Goal: Task Accomplishment & Management: Manage account settings

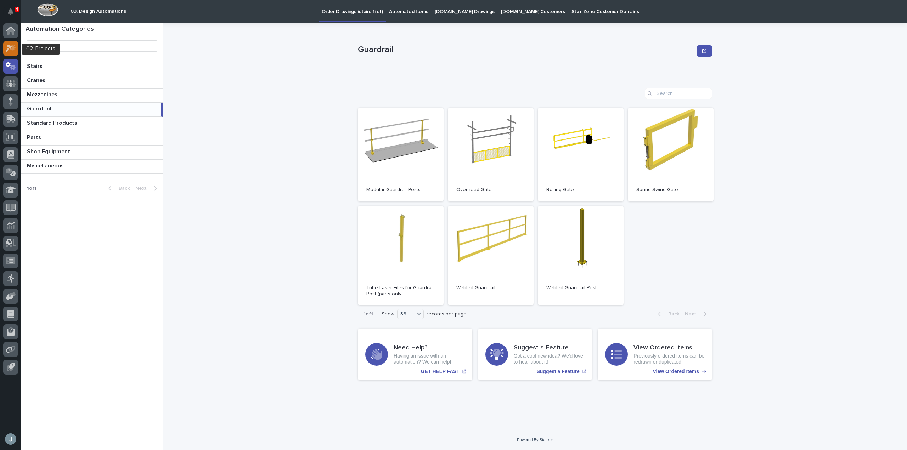
click at [14, 45] on icon at bounding box center [11, 48] width 10 height 8
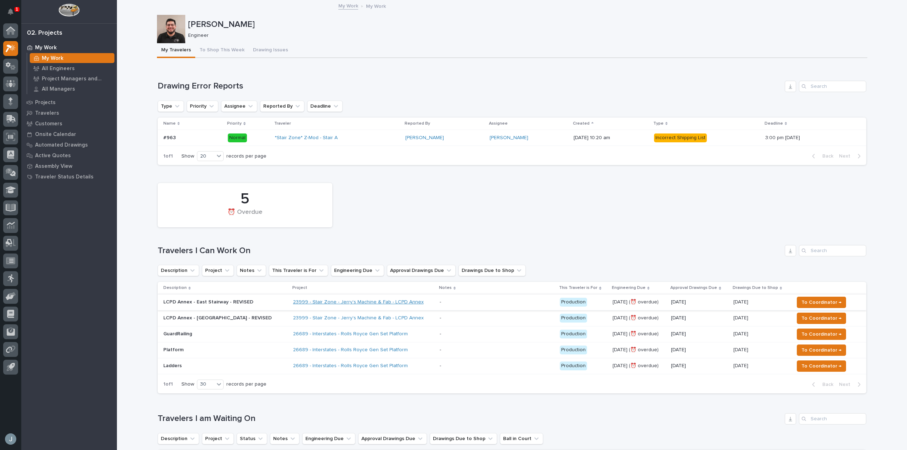
click at [382, 300] on link "23999 - Stair Zone - Jerry's Machine & Fab - LCPD Annex" at bounding box center [358, 302] width 131 height 6
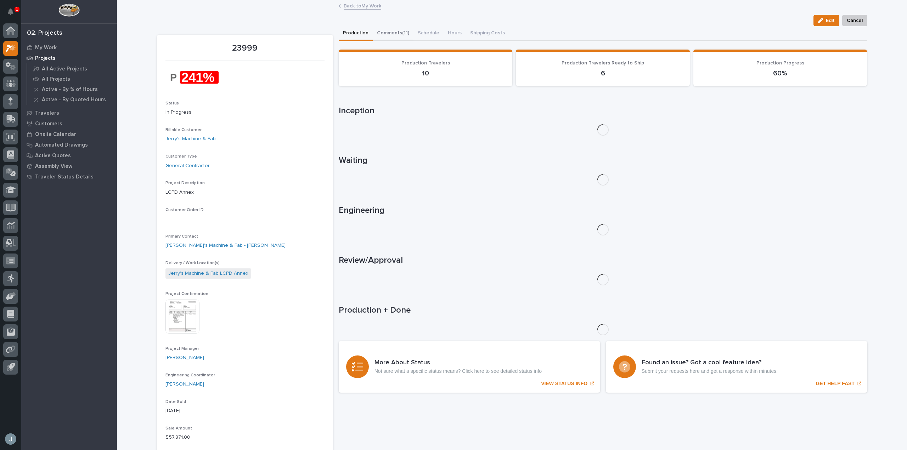
click at [397, 34] on button "Comments (11)" at bounding box center [393, 33] width 41 height 15
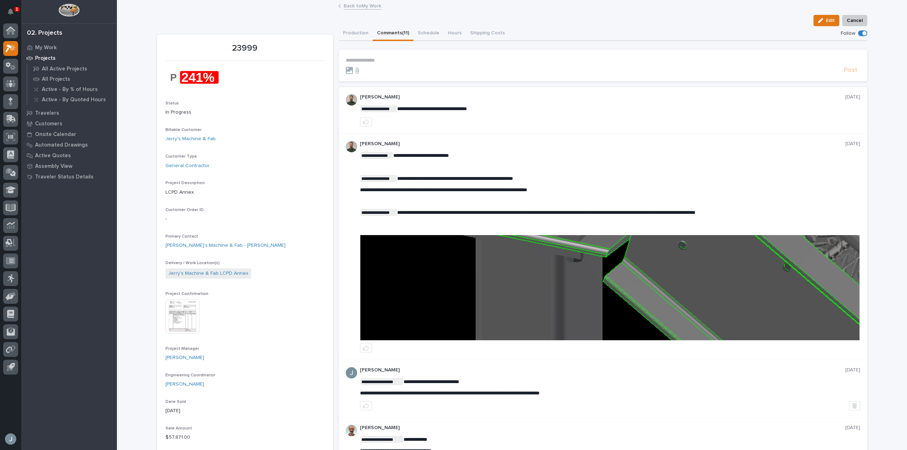
click at [434, 62] on p "**********" at bounding box center [603, 60] width 514 height 6
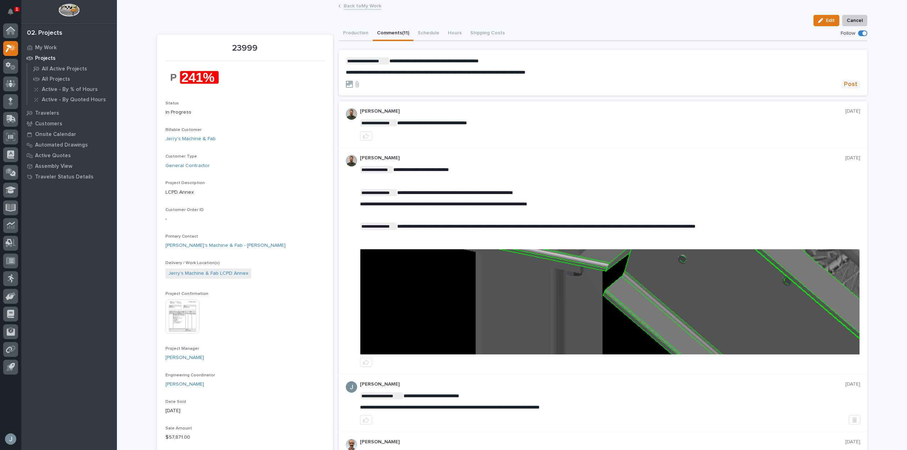
click at [851, 83] on span "Post" at bounding box center [849, 84] width 13 height 8
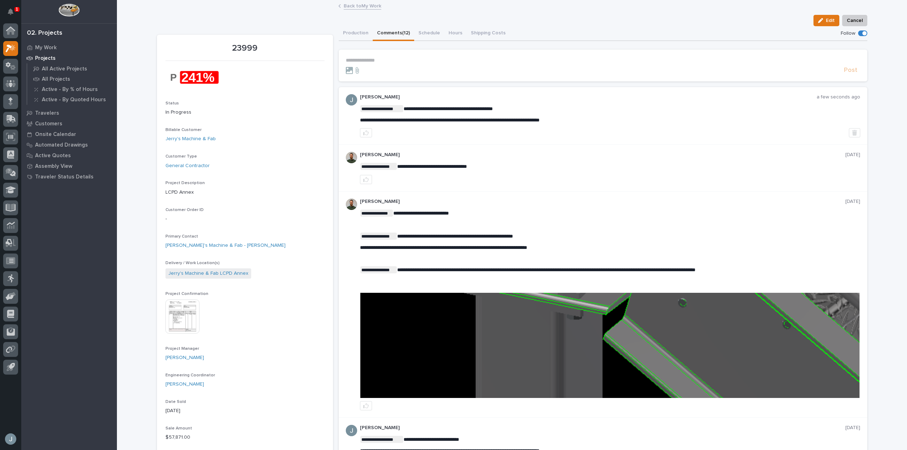
click at [51, 59] on p "Projects" at bounding box center [45, 58] width 21 height 6
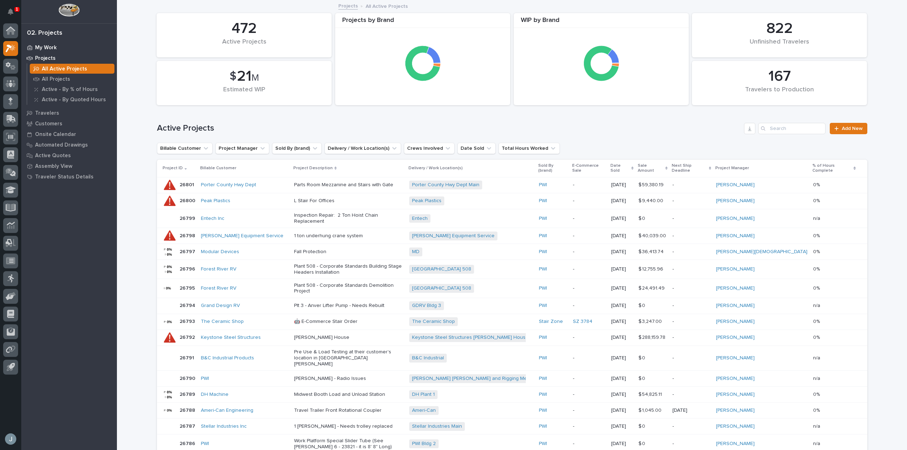
click at [49, 49] on p "My Work" at bounding box center [46, 48] width 22 height 6
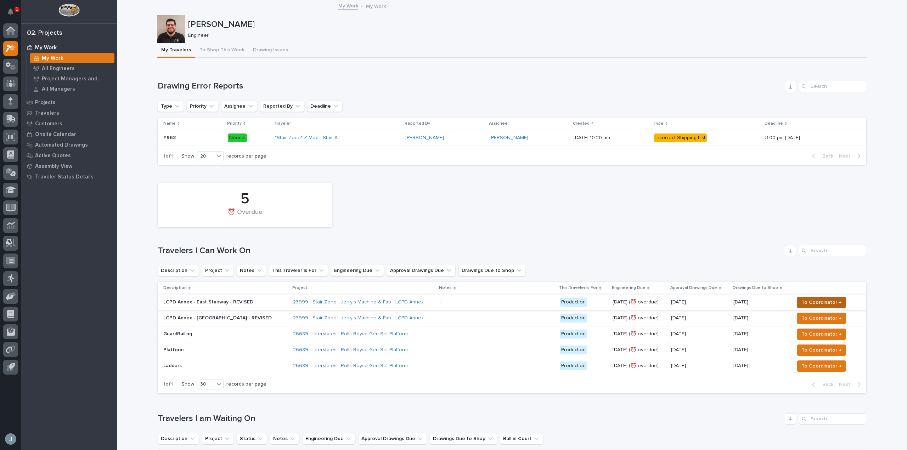
click at [816, 305] on span "To Coordinator →" at bounding box center [821, 302] width 40 height 8
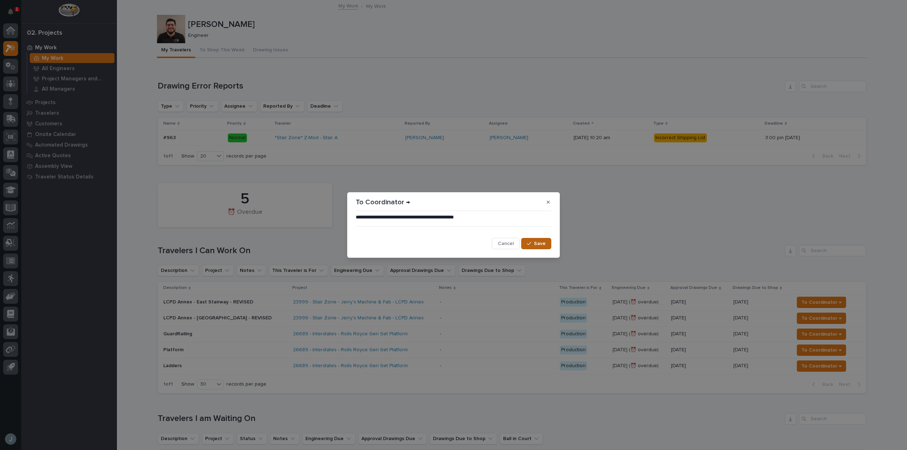
click at [536, 244] on span "Save" at bounding box center [540, 243] width 12 height 6
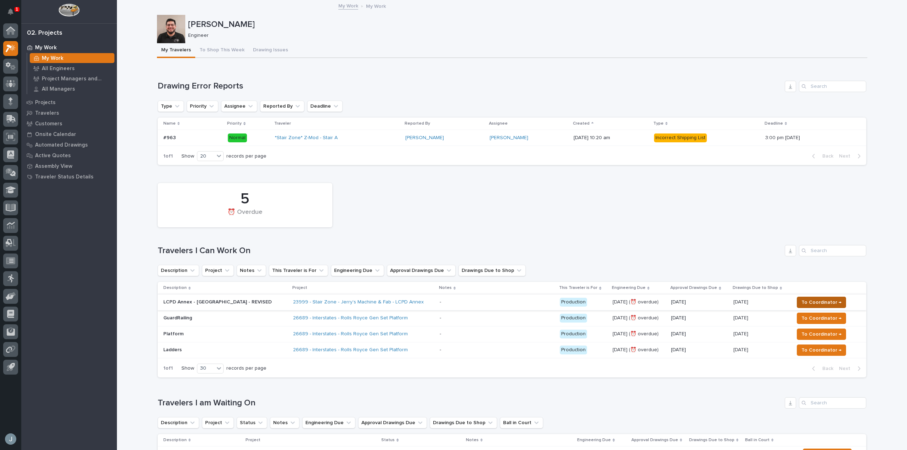
click at [817, 300] on span "To Coordinator →" at bounding box center [821, 302] width 40 height 8
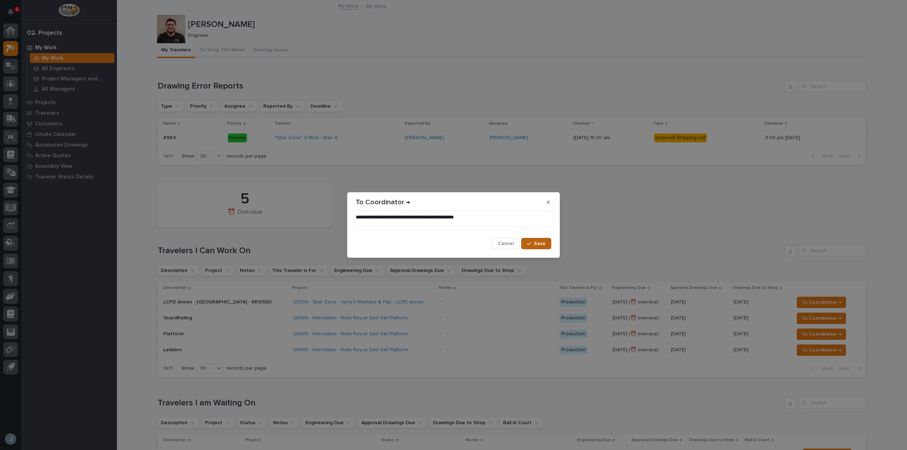
click at [542, 243] on span "Save" at bounding box center [540, 243] width 12 height 6
